Goal: Task Accomplishment & Management: Manage account settings

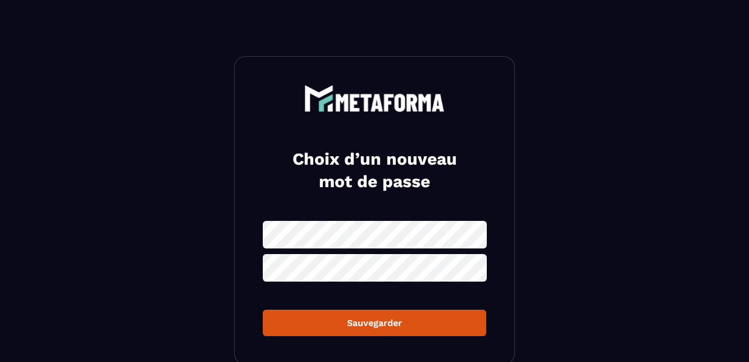
click at [287, 93] on div at bounding box center [374, 99] width 223 height 29
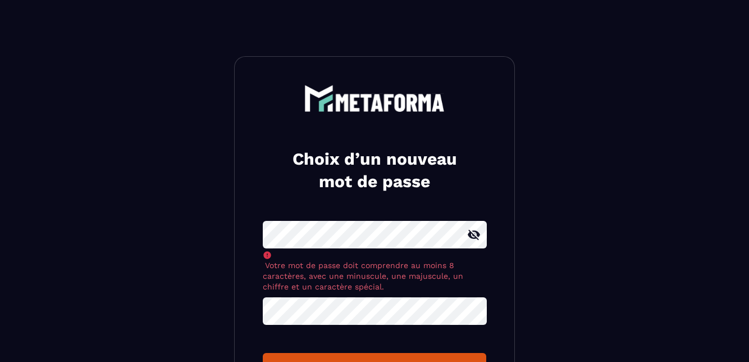
click at [476, 235] on icon at bounding box center [473, 234] width 13 height 13
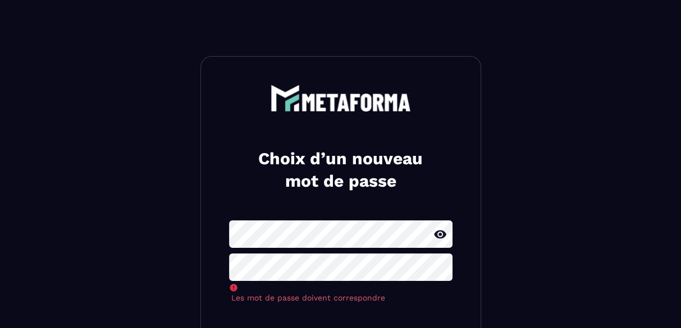
click at [530, 116] on section "Choix d’un nouveau mot de passe Les mot de passe doivent correspondre Sauvegard…" at bounding box center [340, 221] width 681 height 442
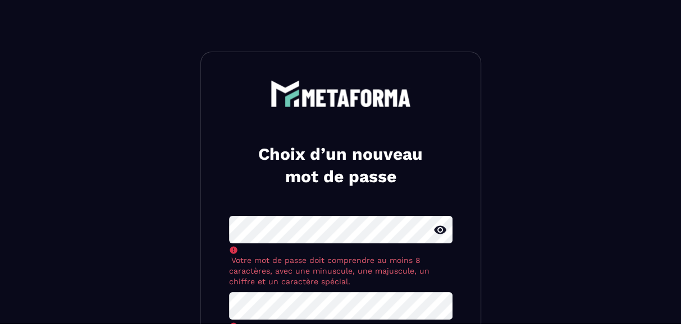
scroll to position [43, 0]
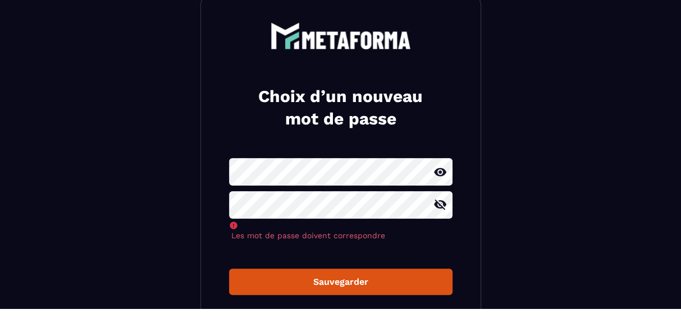
click at [442, 228] on icon at bounding box center [439, 224] width 13 height 13
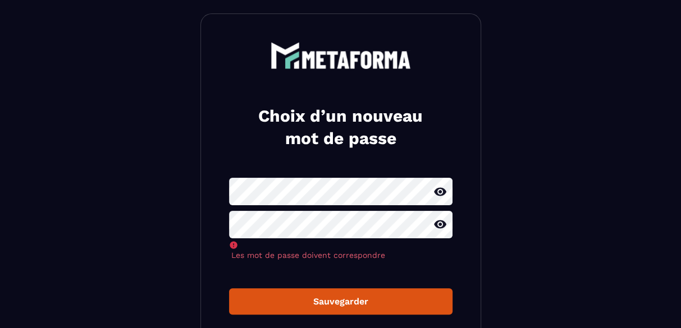
click at [367, 299] on div "Sauvegarder" at bounding box center [340, 301] width 205 height 11
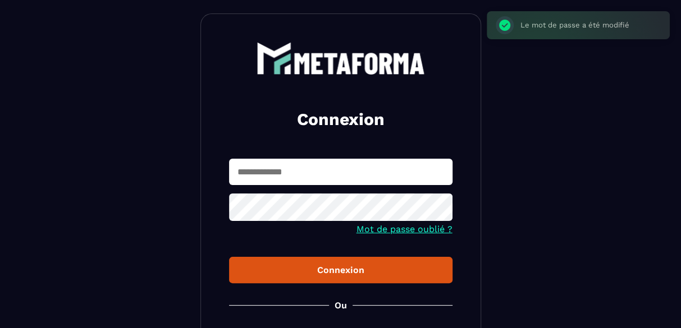
click at [299, 175] on input "text" at bounding box center [340, 172] width 223 height 26
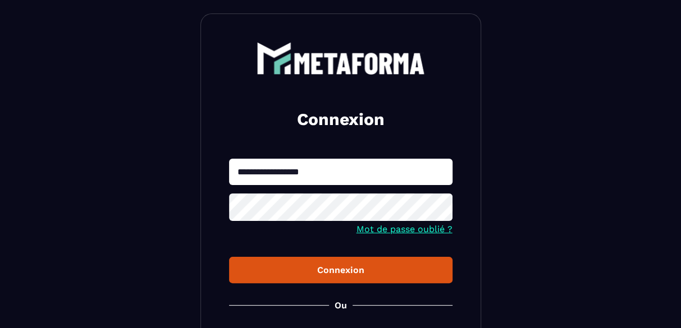
click at [271, 173] on input "**********" at bounding box center [340, 172] width 223 height 26
click at [318, 171] on input "**********" at bounding box center [340, 172] width 223 height 26
click at [439, 211] on icon at bounding box center [439, 208] width 13 height 13
click at [355, 269] on div "Connexion" at bounding box center [340, 270] width 205 height 11
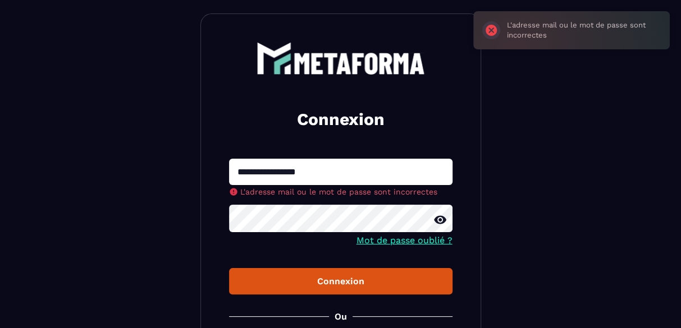
click at [273, 176] on input "**********" at bounding box center [340, 172] width 223 height 26
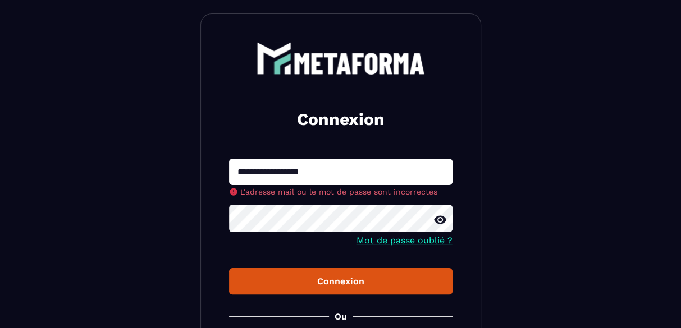
type input "**********"
click at [346, 285] on div "Connexion" at bounding box center [340, 281] width 205 height 11
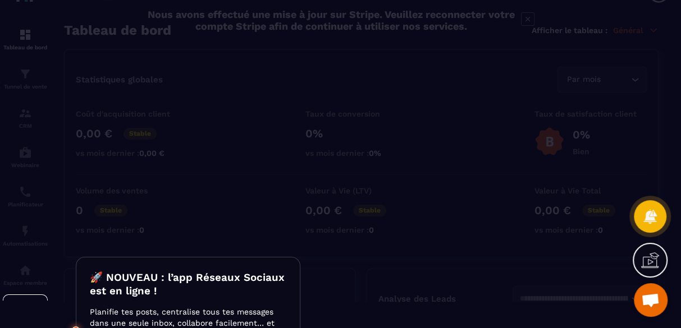
scroll to position [58, 0]
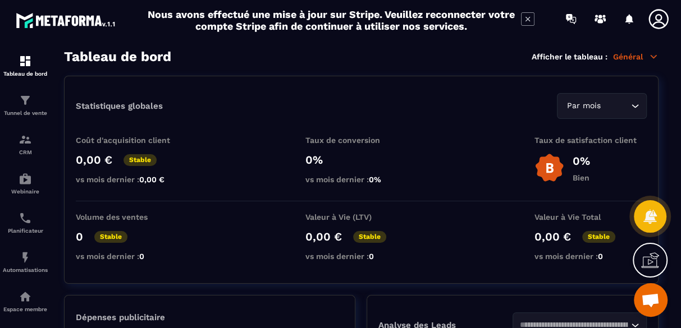
click at [34, 118] on link "Tunnel de vente" at bounding box center [25, 104] width 45 height 39
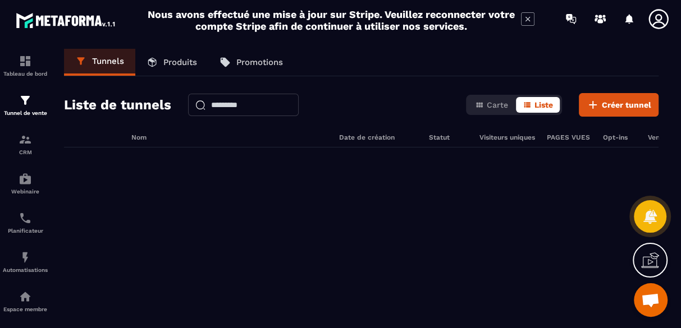
click at [25, 148] on div "CRM" at bounding box center [25, 144] width 45 height 22
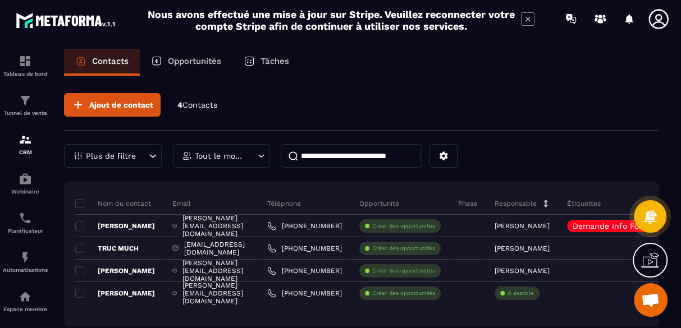
click at [0, 0] on img at bounding box center [0, 0] width 0 height 0
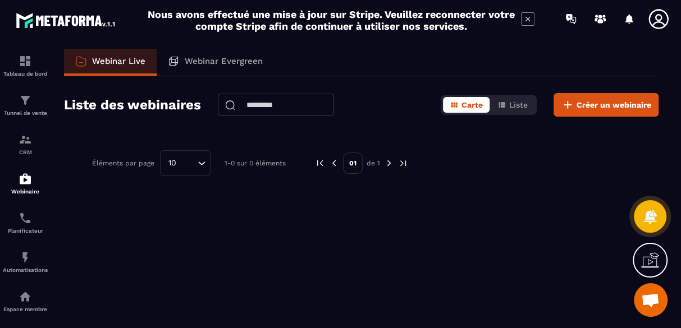
click at [30, 234] on p "Planificateur" at bounding box center [25, 231] width 45 height 6
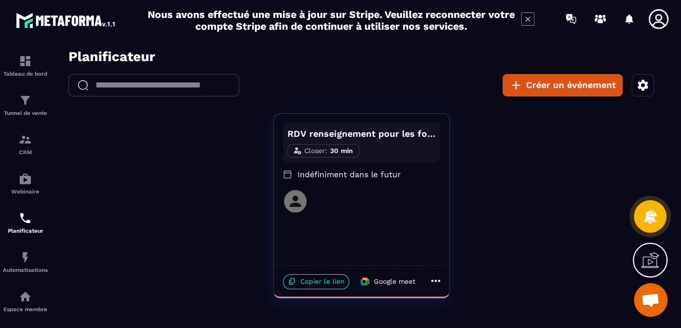
click at [34, 263] on div "Automatisations" at bounding box center [25, 262] width 45 height 22
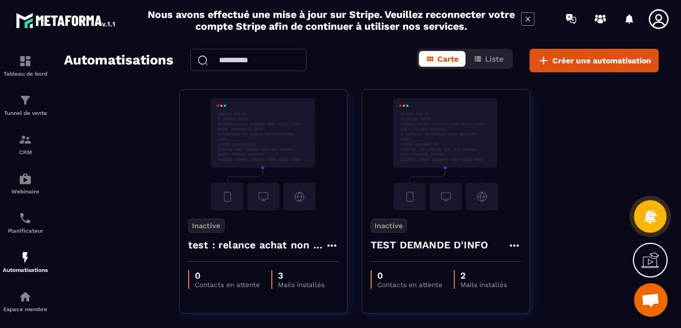
click at [35, 307] on div "Espace membre" at bounding box center [25, 301] width 45 height 22
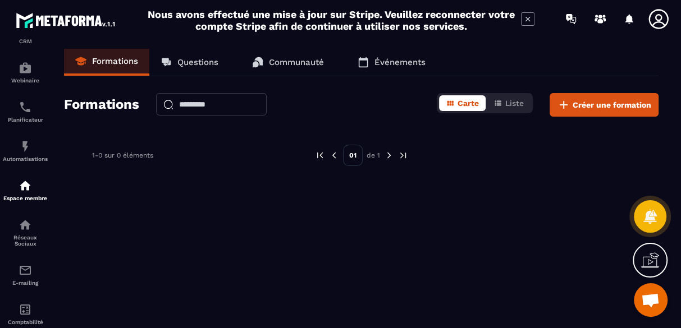
scroll to position [135, 0]
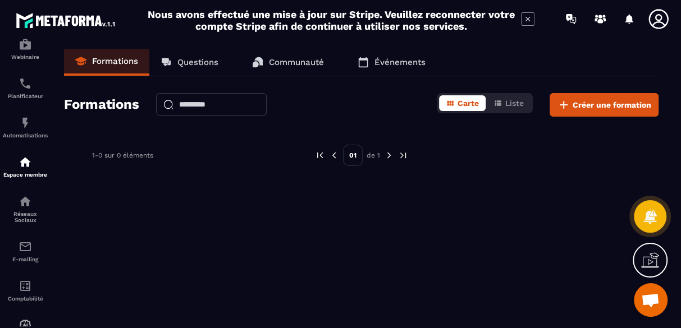
click at [33, 218] on p "Réseaux Sociaux" at bounding box center [25, 217] width 45 height 12
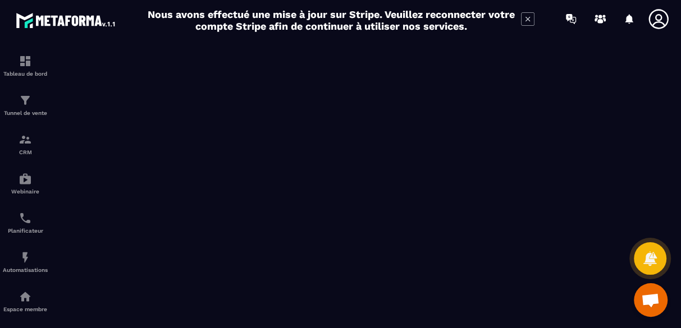
click at [31, 81] on link "Tableau de bord" at bounding box center [25, 65] width 45 height 39
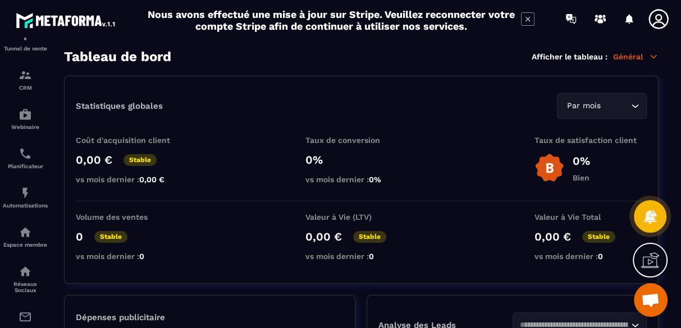
scroll to position [65, 0]
click at [26, 167] on p "Planificateur" at bounding box center [25, 166] width 45 height 6
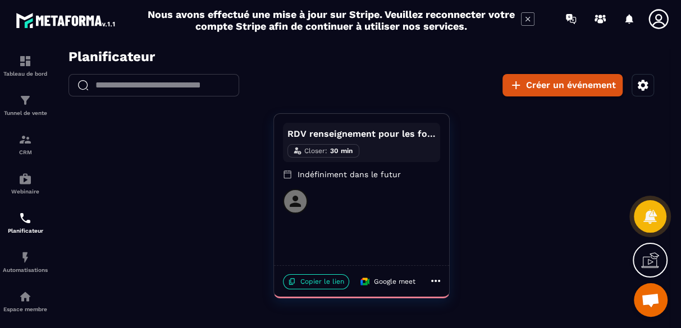
click at [657, 24] on icon at bounding box center [658, 19] width 22 height 22
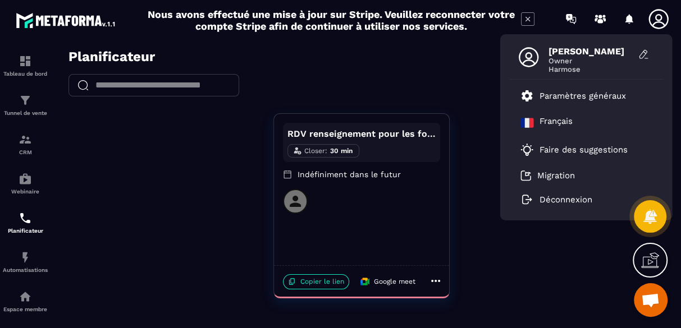
click at [609, 99] on p "Paramètres généraux" at bounding box center [582, 96] width 86 height 10
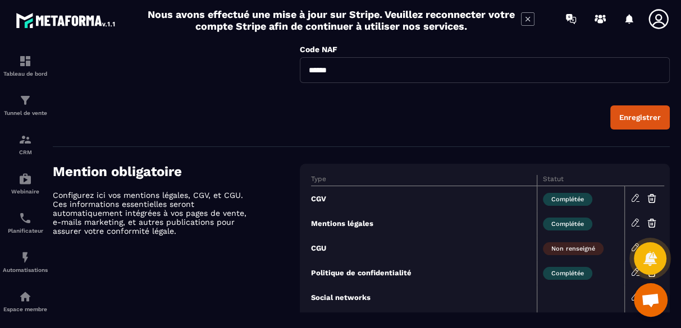
scroll to position [436, 0]
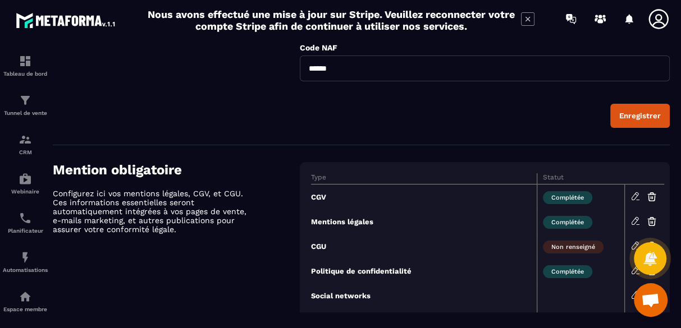
click at [0, 0] on img at bounding box center [0, 0] width 0 height 0
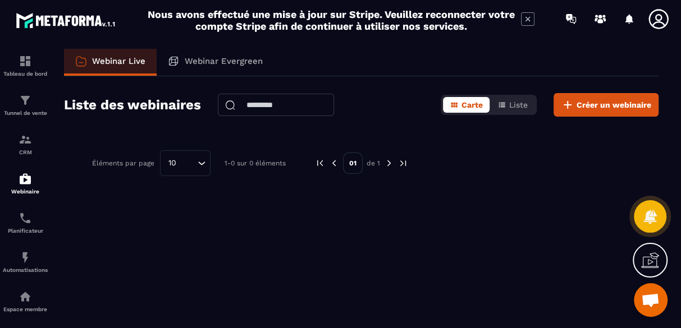
click at [26, 153] on p "CRM" at bounding box center [25, 152] width 45 height 6
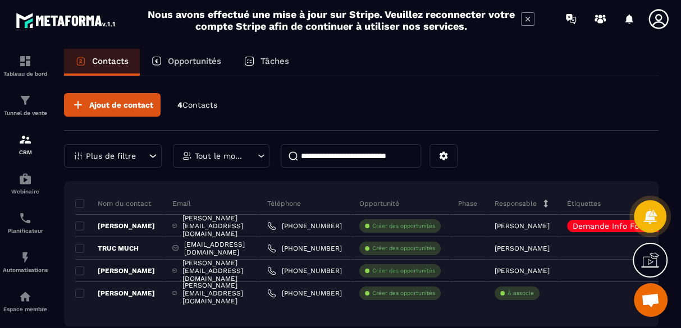
click at [23, 155] on p "CRM" at bounding box center [25, 152] width 45 height 6
click at [253, 297] on div "[PERSON_NAME][EMAIL_ADDRESS][DOMAIN_NAME]" at bounding box center [211, 293] width 95 height 22
click at [136, 297] on div "[PERSON_NAME]" at bounding box center [119, 293] width 89 height 22
